Goal: Entertainment & Leisure: Consume media (video, audio)

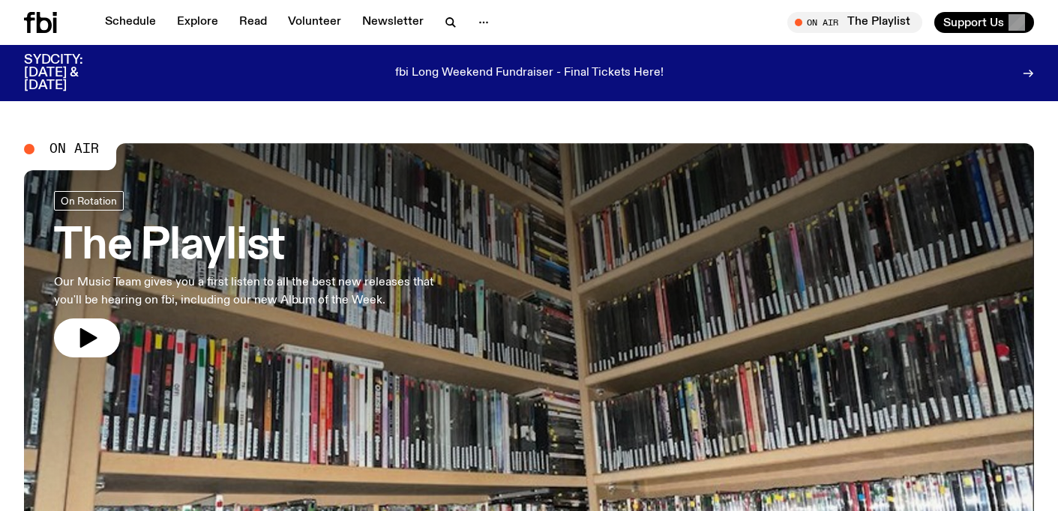
scroll to position [431, 0]
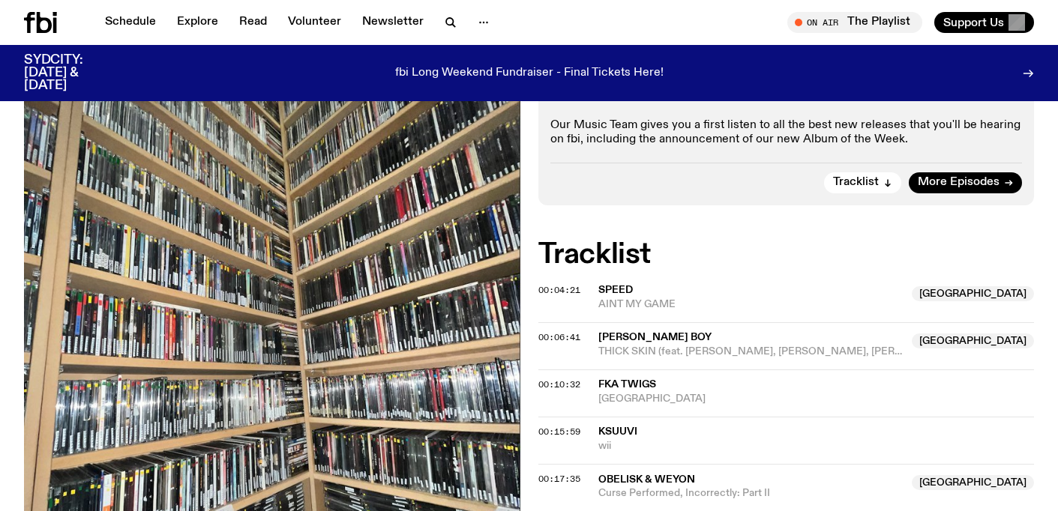
scroll to position [372, 0]
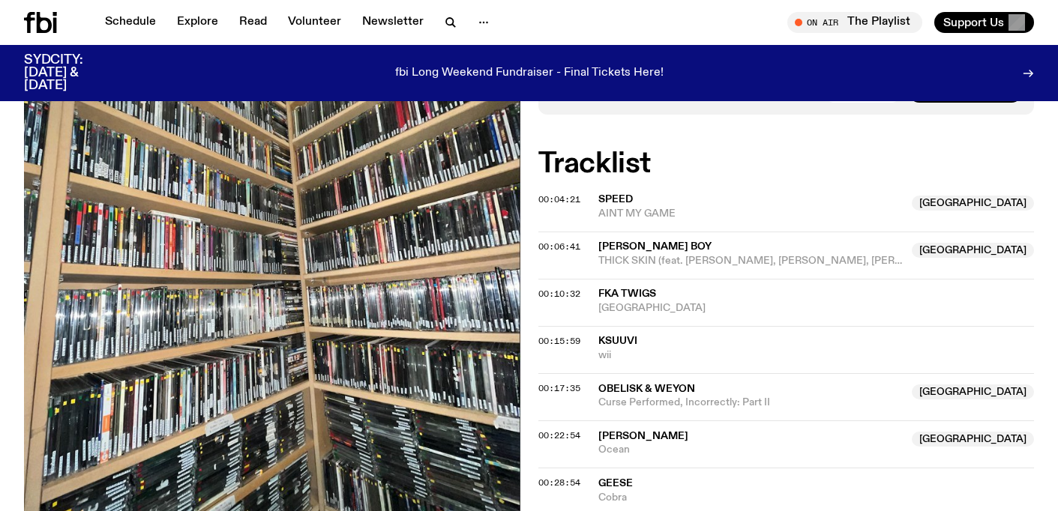
scroll to position [390, 0]
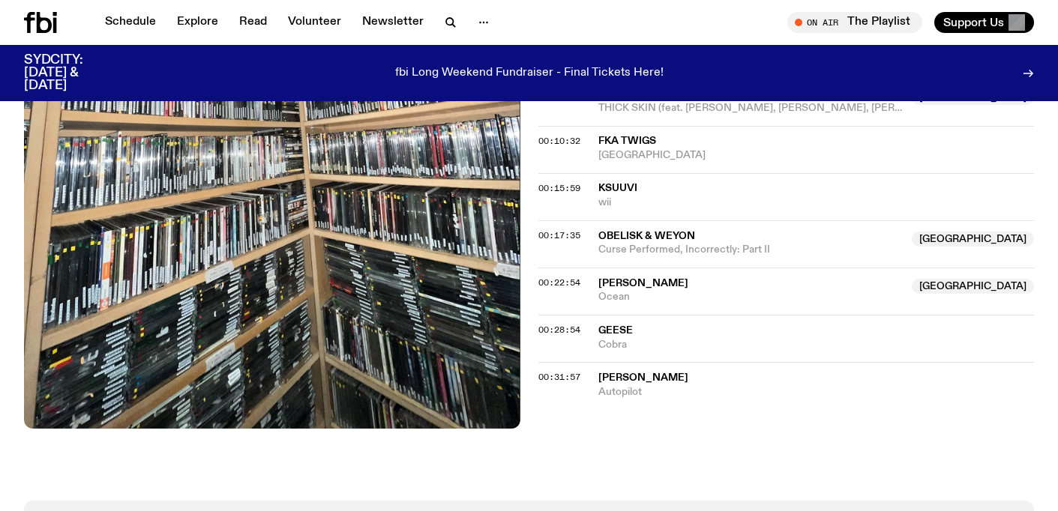
scroll to position [519, 0]
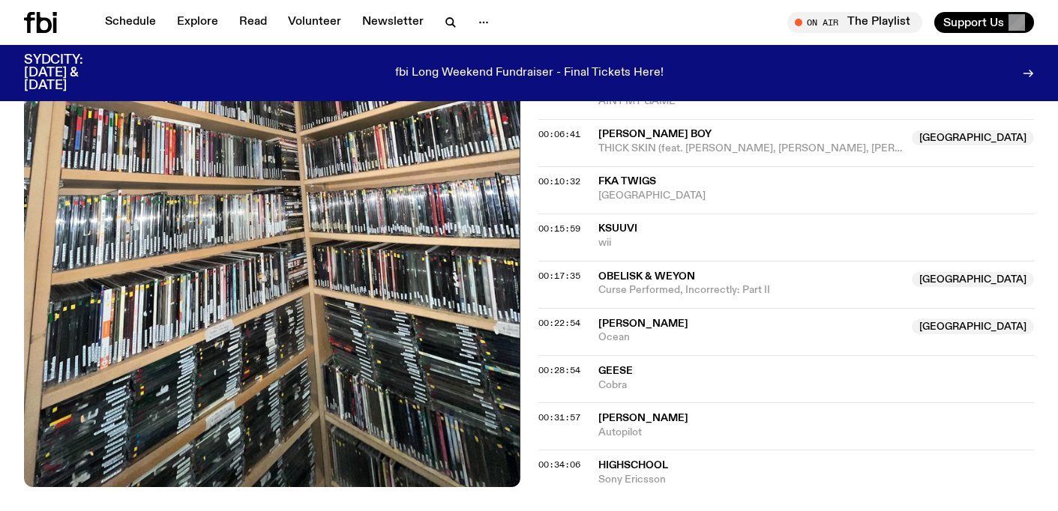
scroll to position [576, 0]
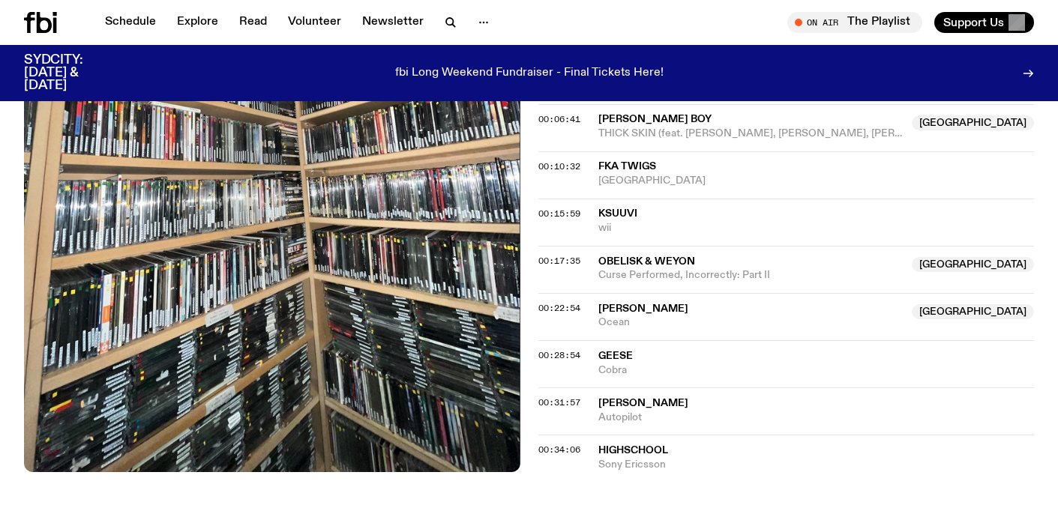
scroll to position [520, 0]
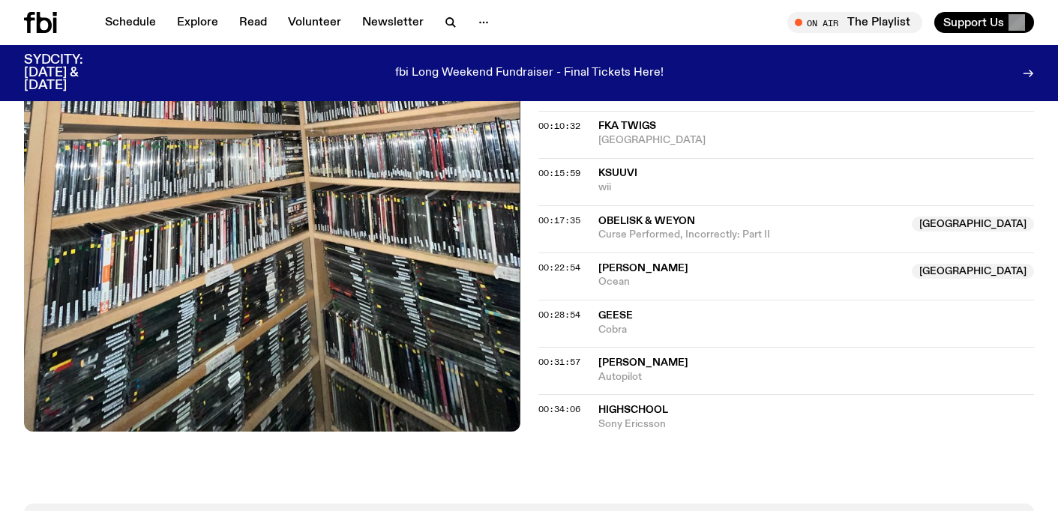
scroll to position [540, 0]
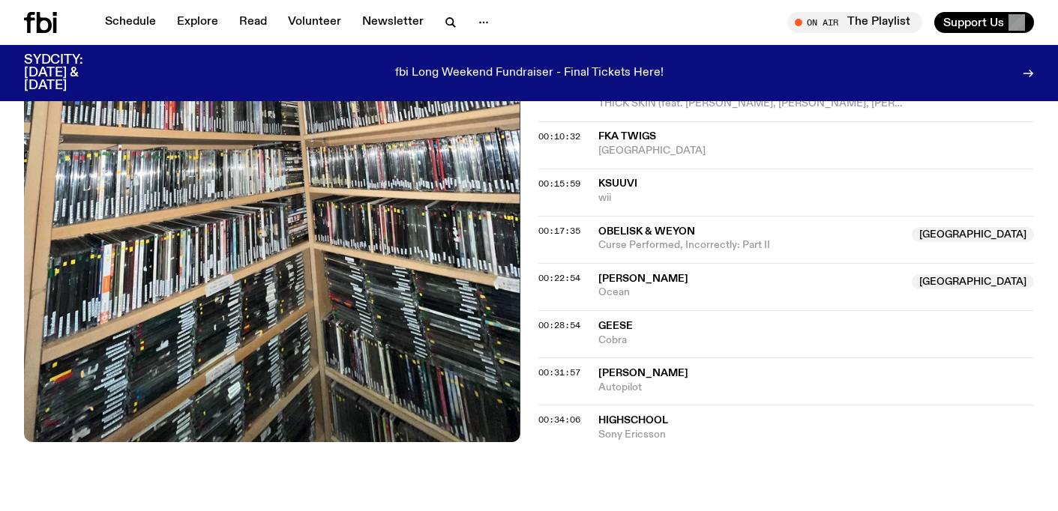
click at [621, 72] on p "fbi Long Weekend Fundraiser - Final Tickets Here!" at bounding box center [529, 73] width 268 height 13
